Goal: Information Seeking & Learning: Learn about a topic

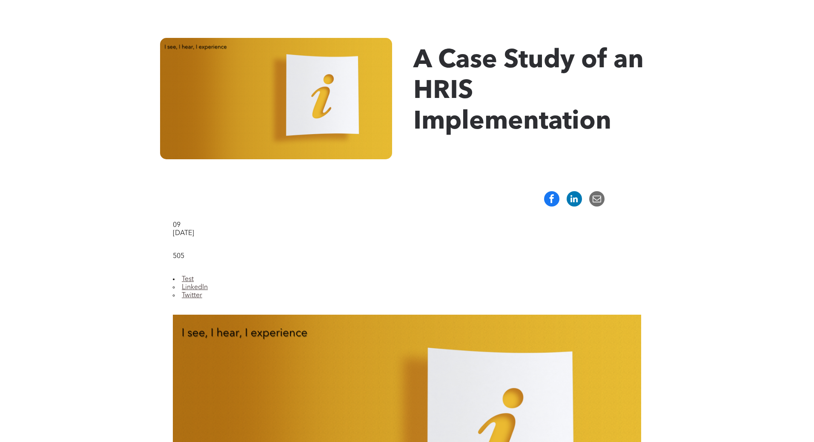
scroll to position [123, 0]
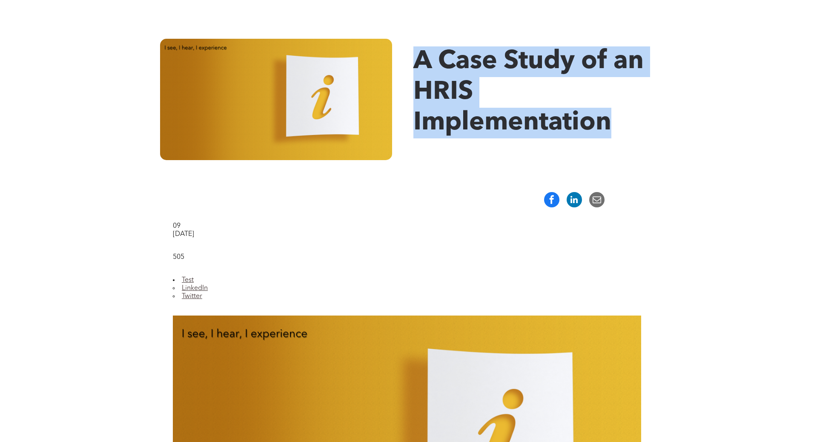
drag, startPoint x: 415, startPoint y: 56, endPoint x: 618, endPoint y: 140, distance: 220.3
click at [618, 141] on div "A Case Study of an HRIS Implementation" at bounding box center [537, 99] width 249 height 121
copy span "A Case Study of an HRIS Implementation"
click at [202, 45] on img at bounding box center [276, 99] width 232 height 121
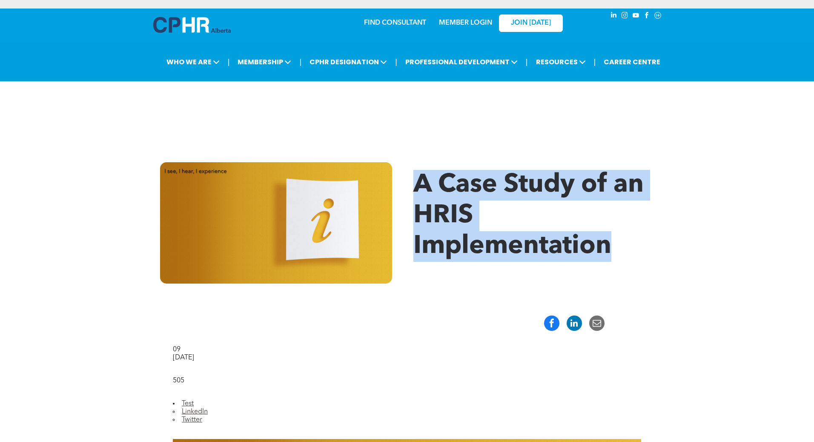
click at [196, 25] on img at bounding box center [192, 25] width 78 height 16
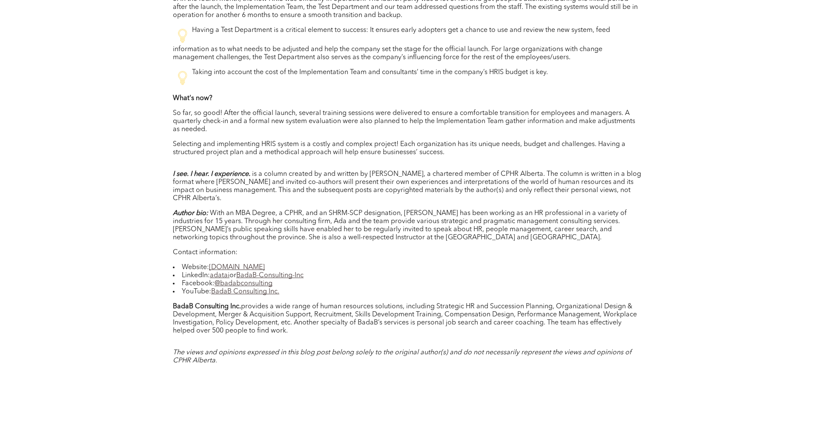
scroll to position [1521, 0]
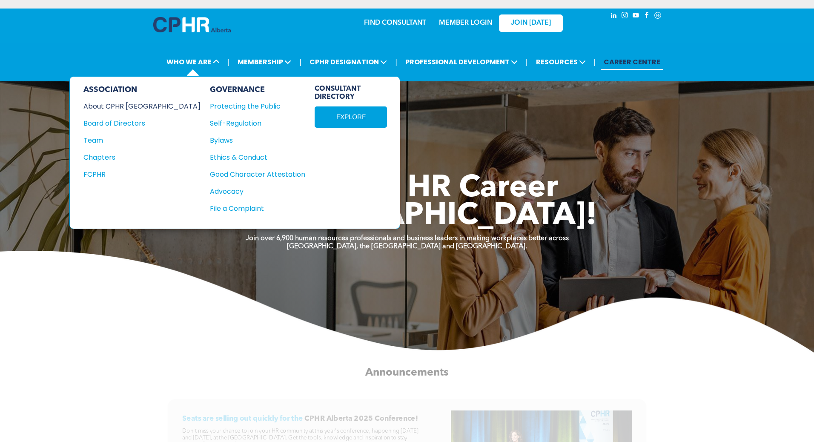
click at [116, 106] on div "About CPHR [GEOGRAPHIC_DATA]" at bounding box center [136, 106] width 106 height 11
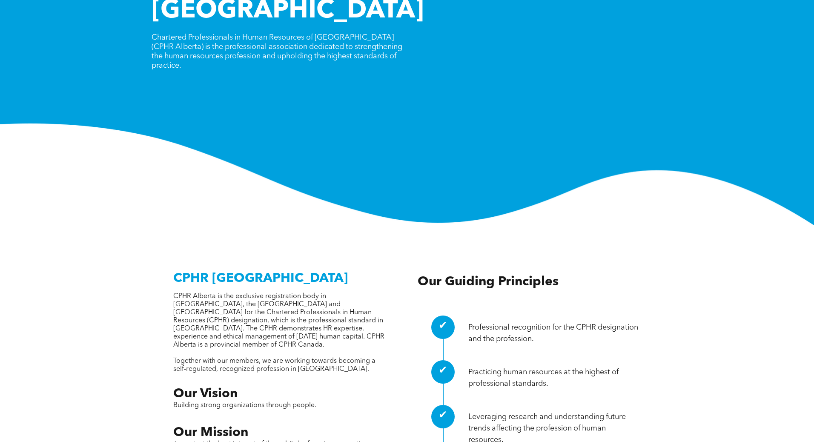
scroll to position [128, 0]
